Goal: Check status: Check status

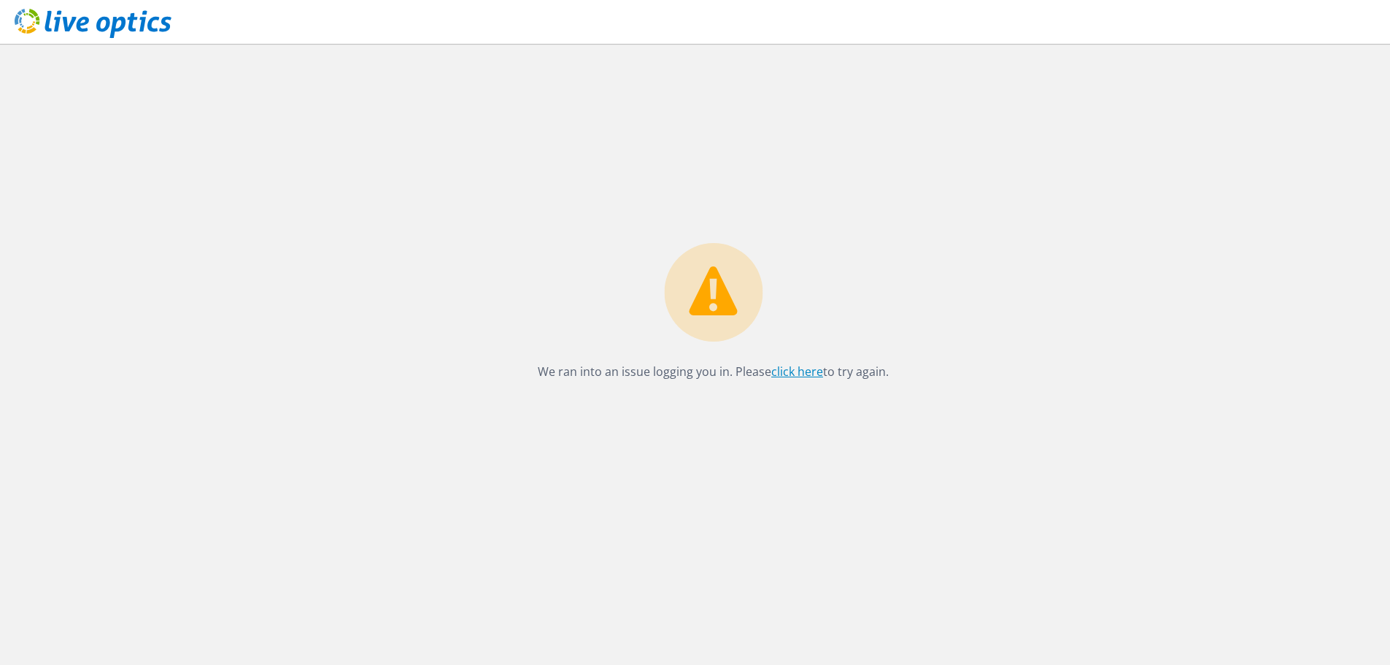
click at [796, 370] on link "click here" at bounding box center [797, 371] width 52 height 16
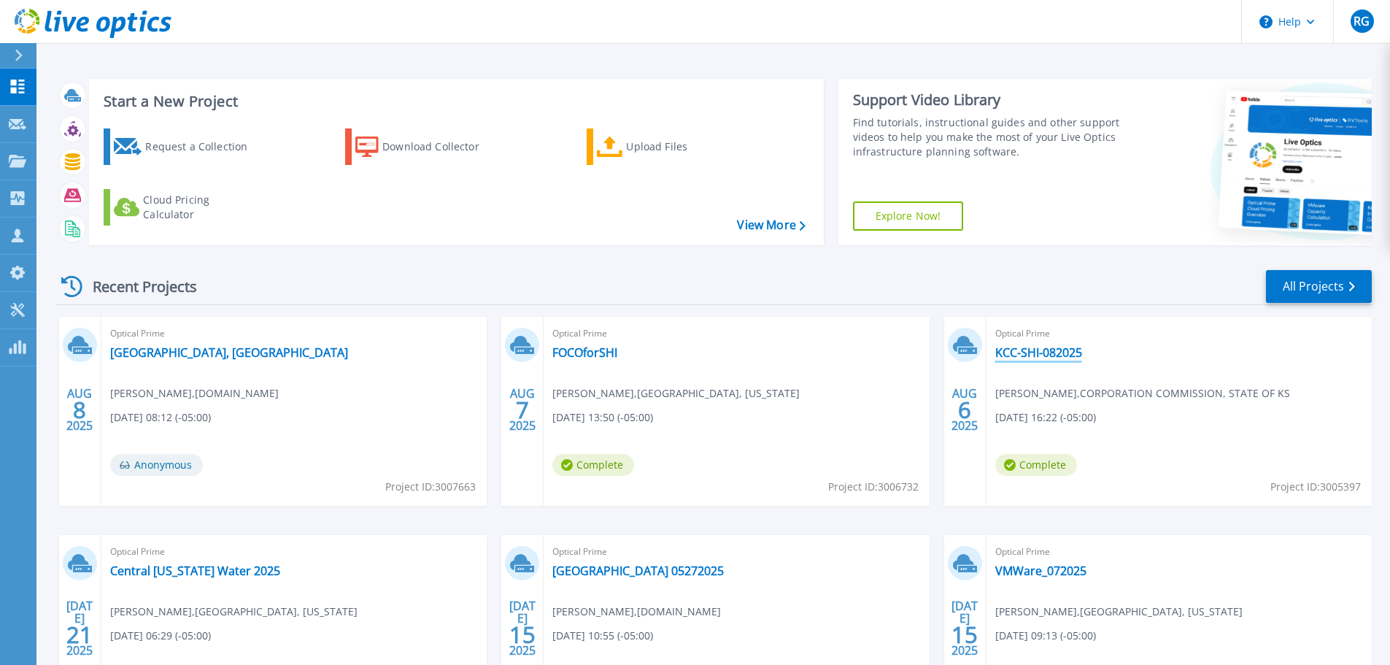
click at [1014, 352] on link "KCC-SHI-082025" at bounding box center [1039, 352] width 87 height 15
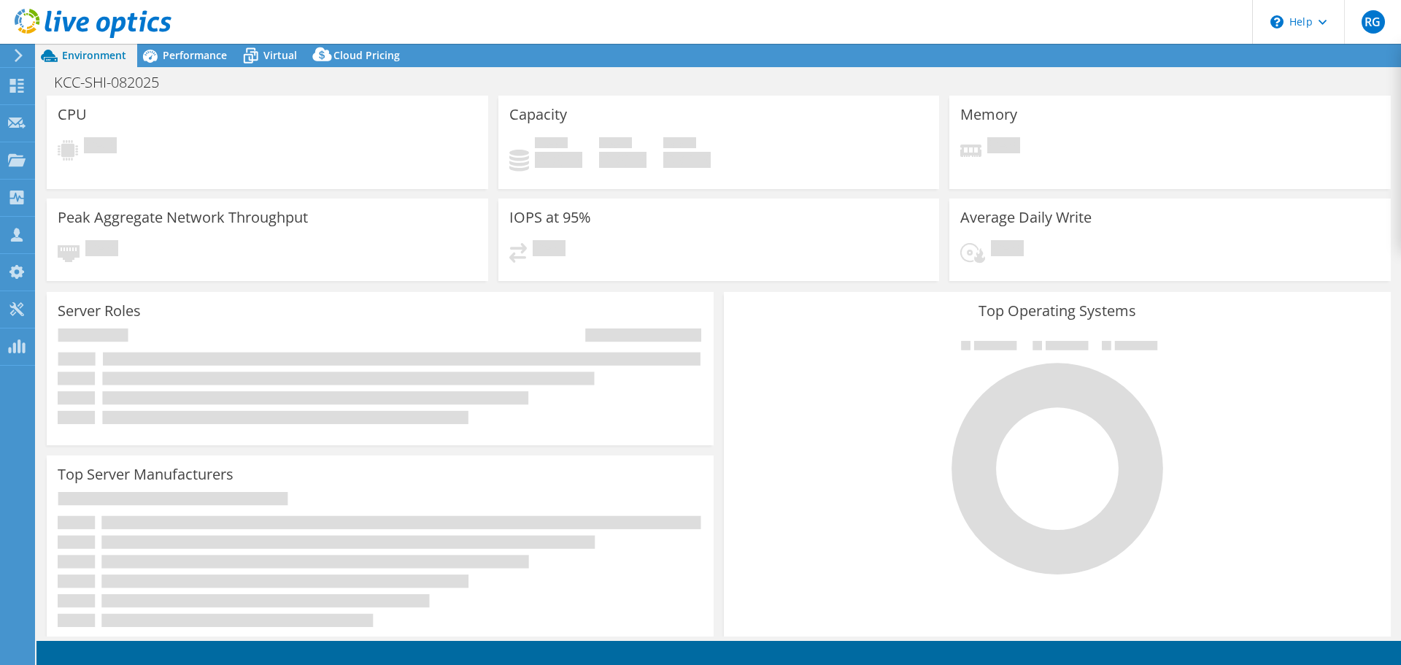
select select "USD"
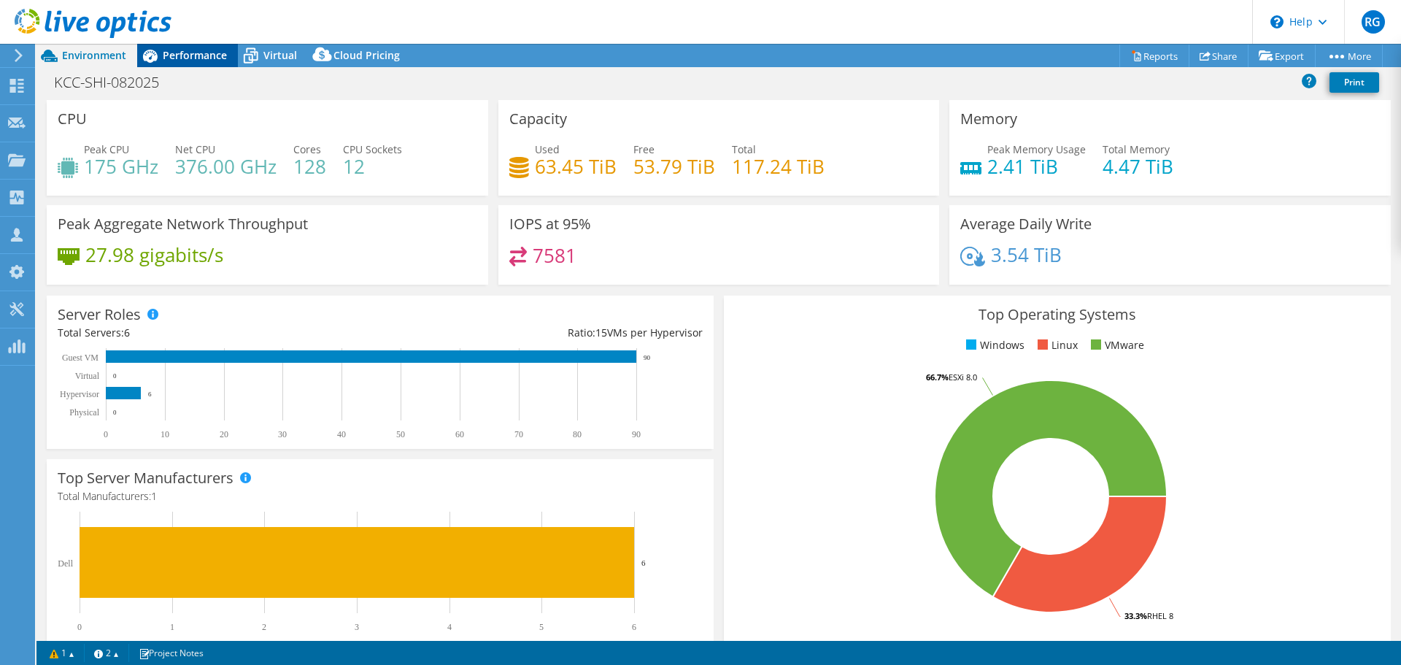
click at [194, 50] on span "Performance" at bounding box center [195, 55] width 64 height 14
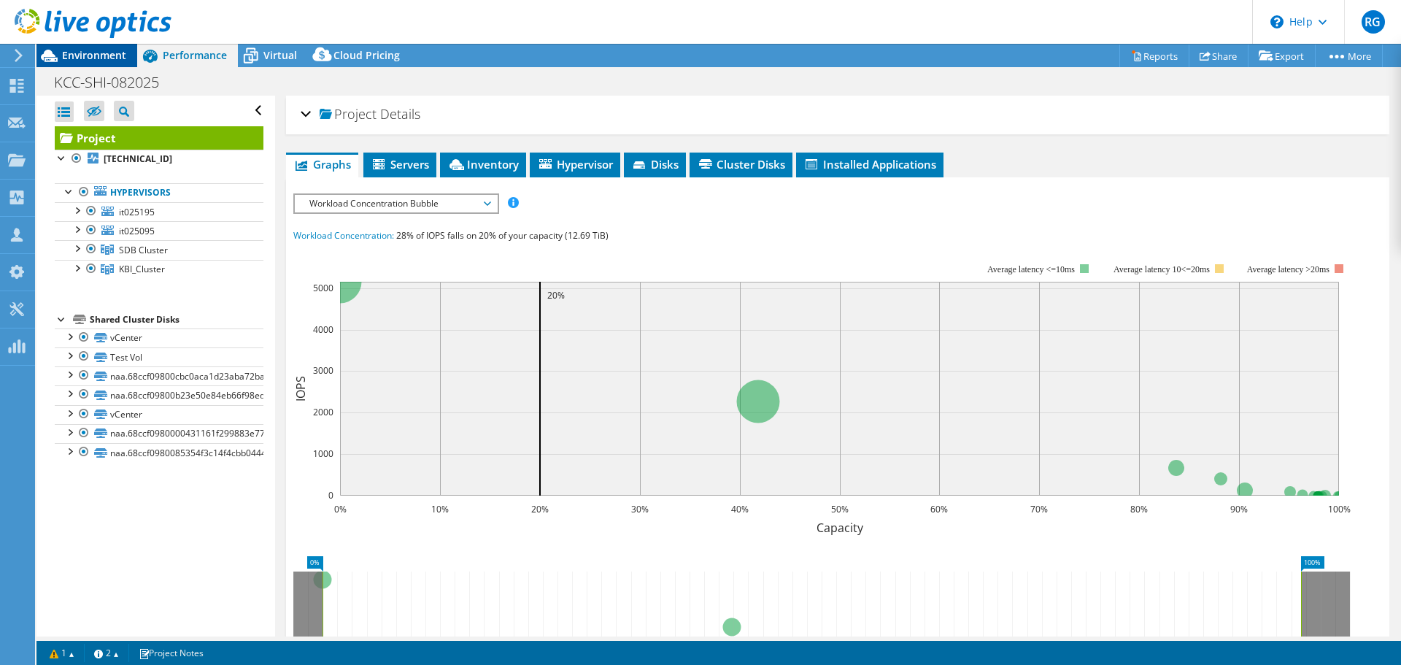
click at [93, 50] on span "Environment" at bounding box center [94, 55] width 64 height 14
